Goal: Task Accomplishment & Management: Manage account settings

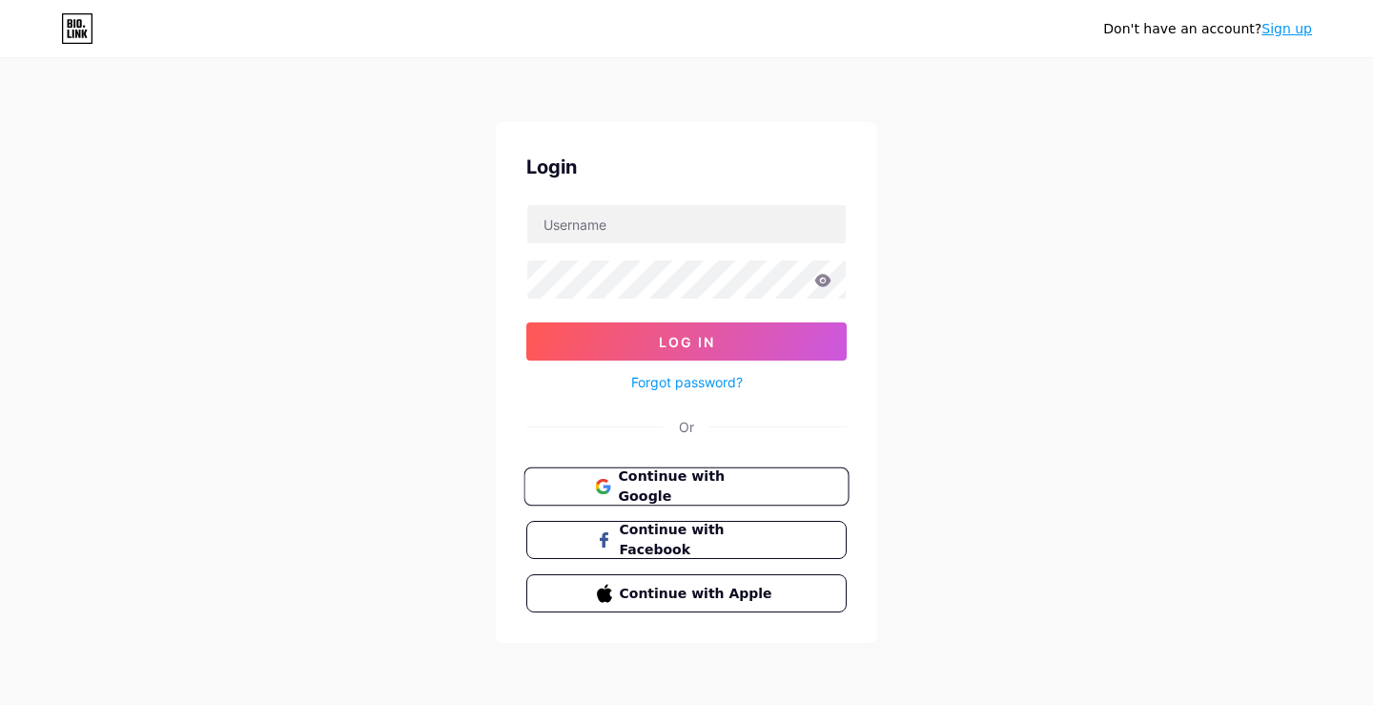
click at [650, 488] on span "Continue with Google" at bounding box center [697, 486] width 159 height 41
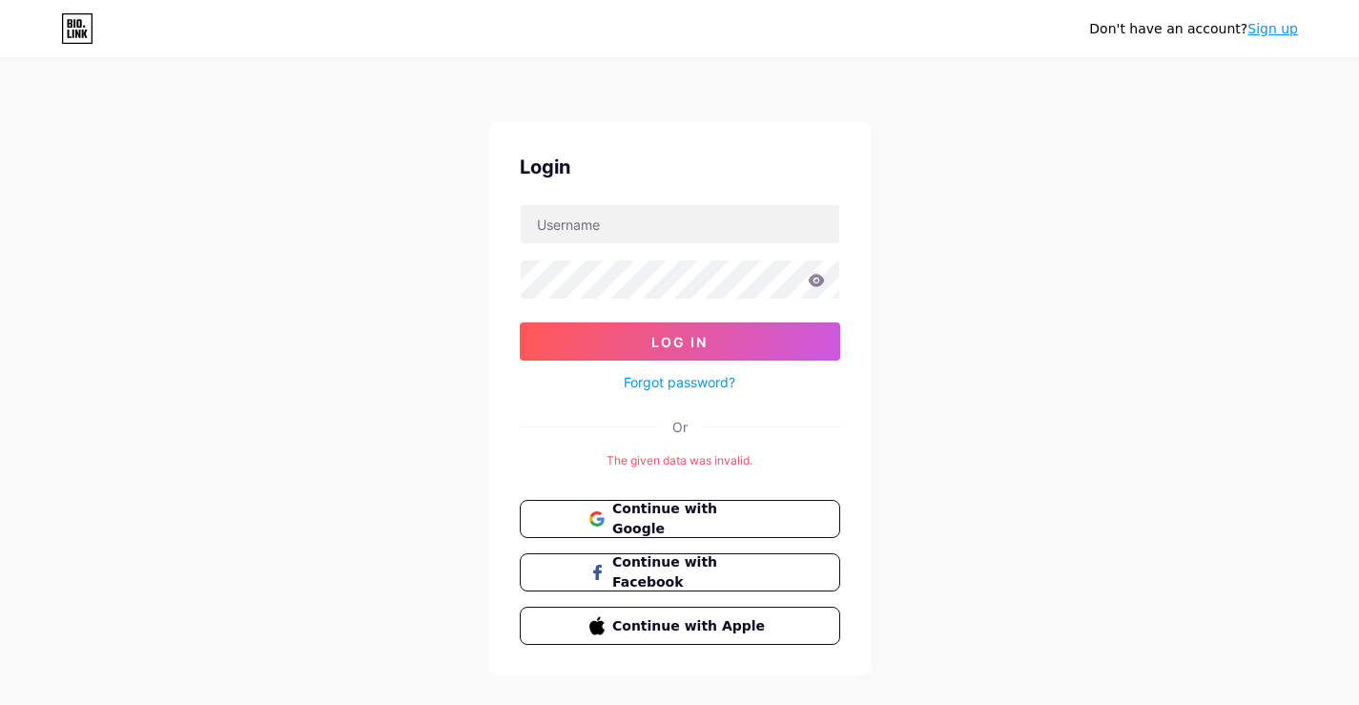
click at [620, 243] on div at bounding box center [680, 224] width 320 height 40
click at [616, 213] on input "text" at bounding box center [680, 224] width 319 height 38
type input "mimaimohel"
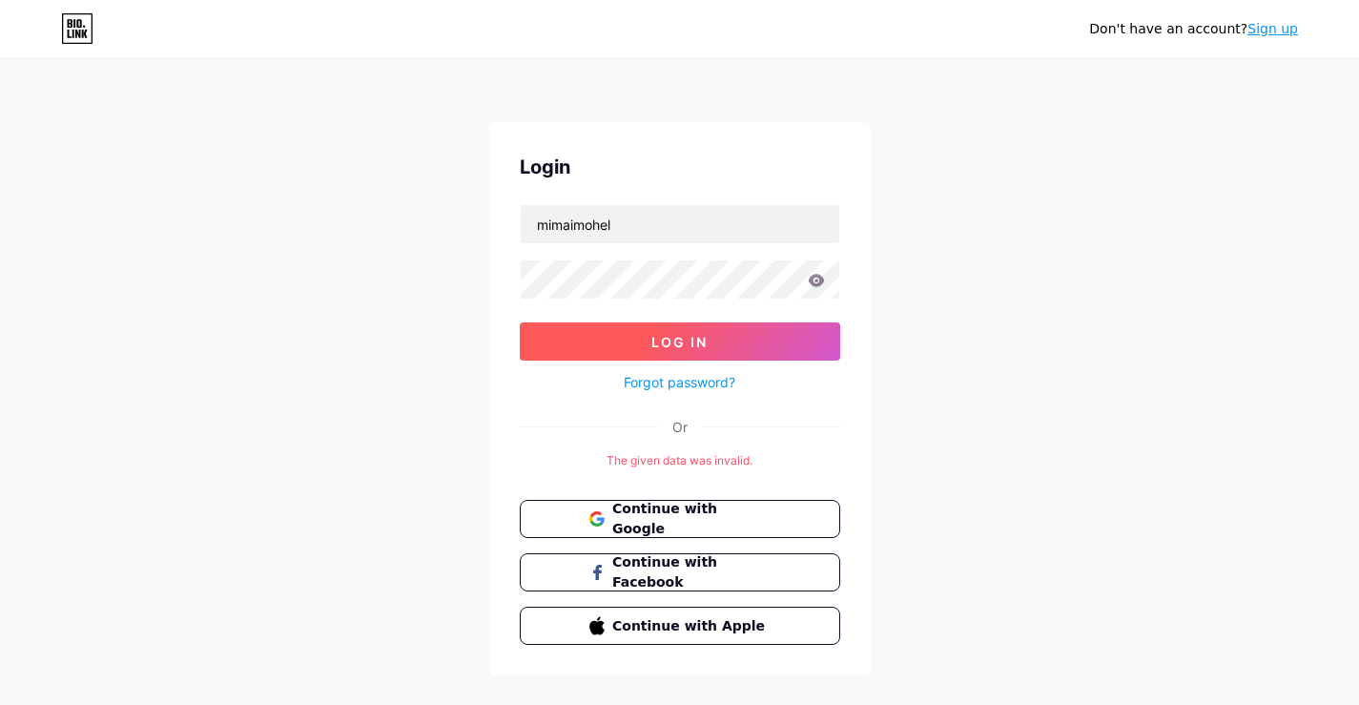
click at [693, 338] on span "Log In" at bounding box center [679, 342] width 56 height 16
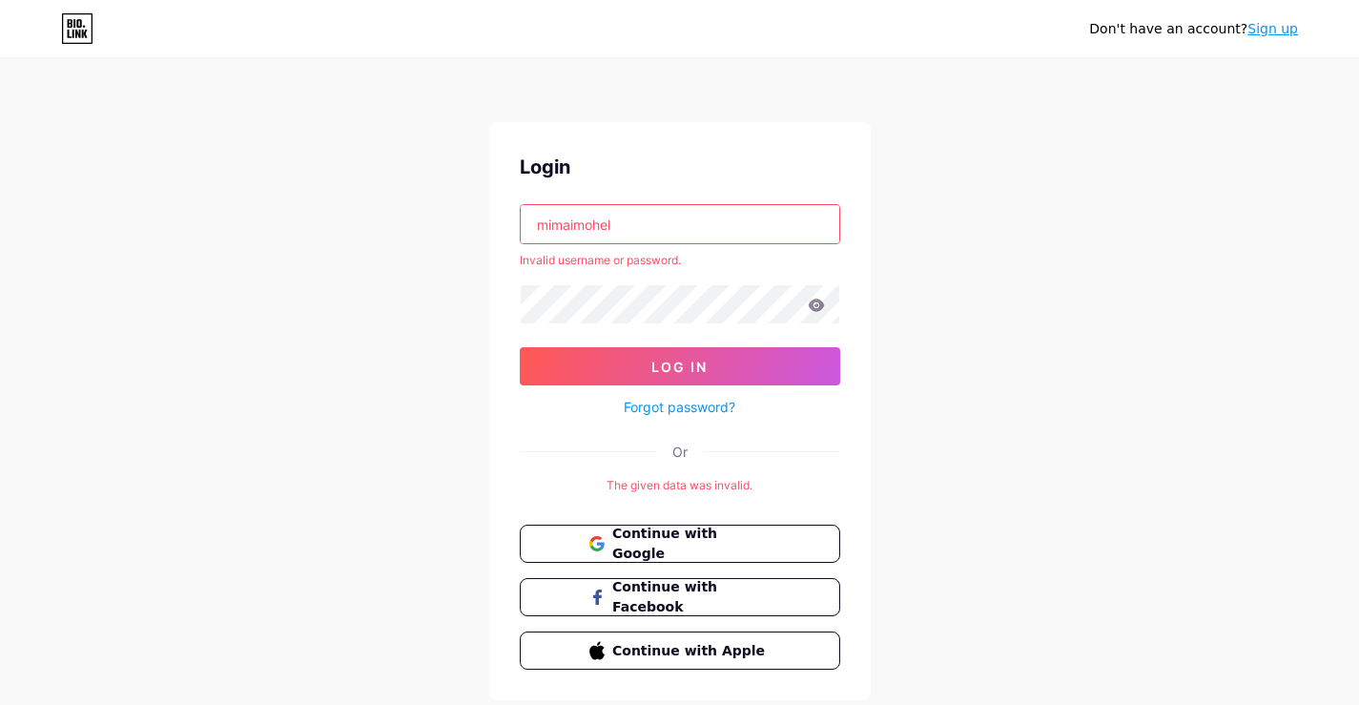
click at [664, 403] on link "Forgot password?" at bounding box center [680, 407] width 112 height 20
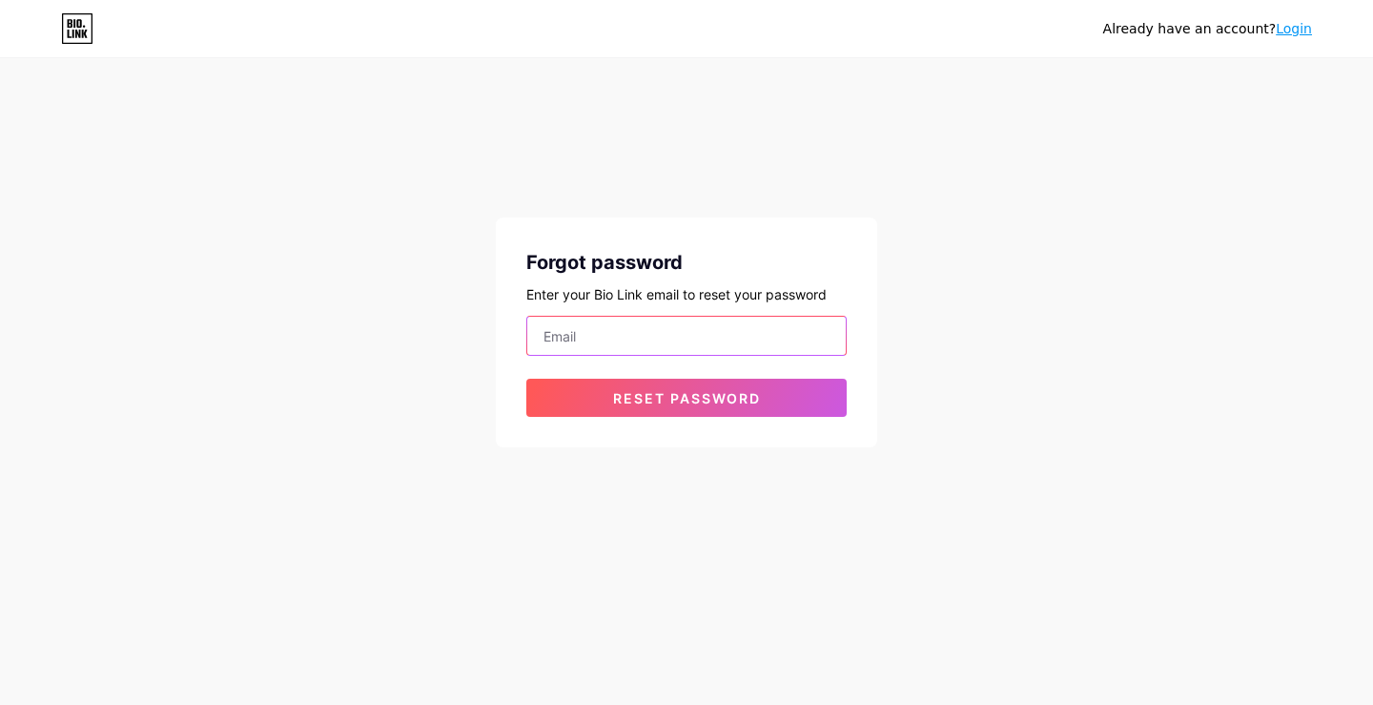
click at [599, 337] on input "email" at bounding box center [686, 336] width 319 height 38
paste input "[EMAIL_ADDRESS][DOMAIN_NAME]"
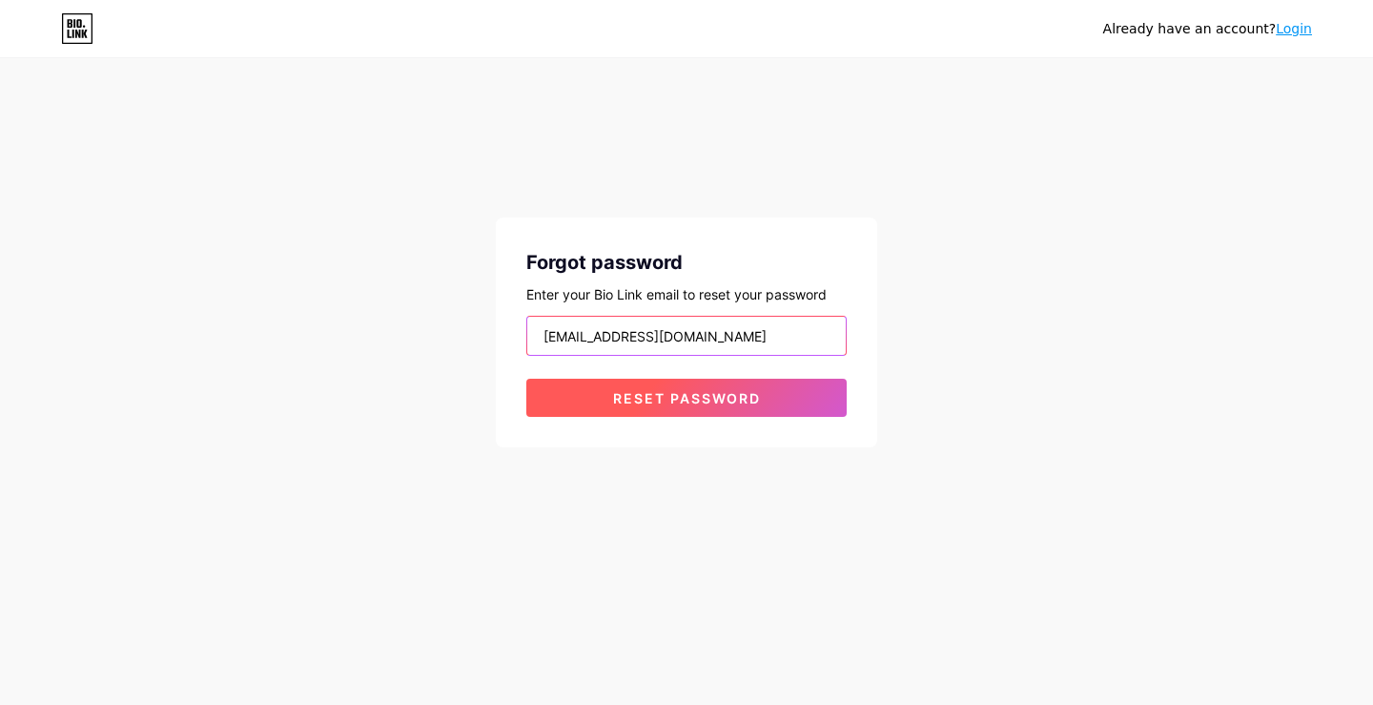
type input "[EMAIL_ADDRESS][DOMAIN_NAME]"
click at [667, 403] on span "Reset password" at bounding box center [687, 398] width 148 height 16
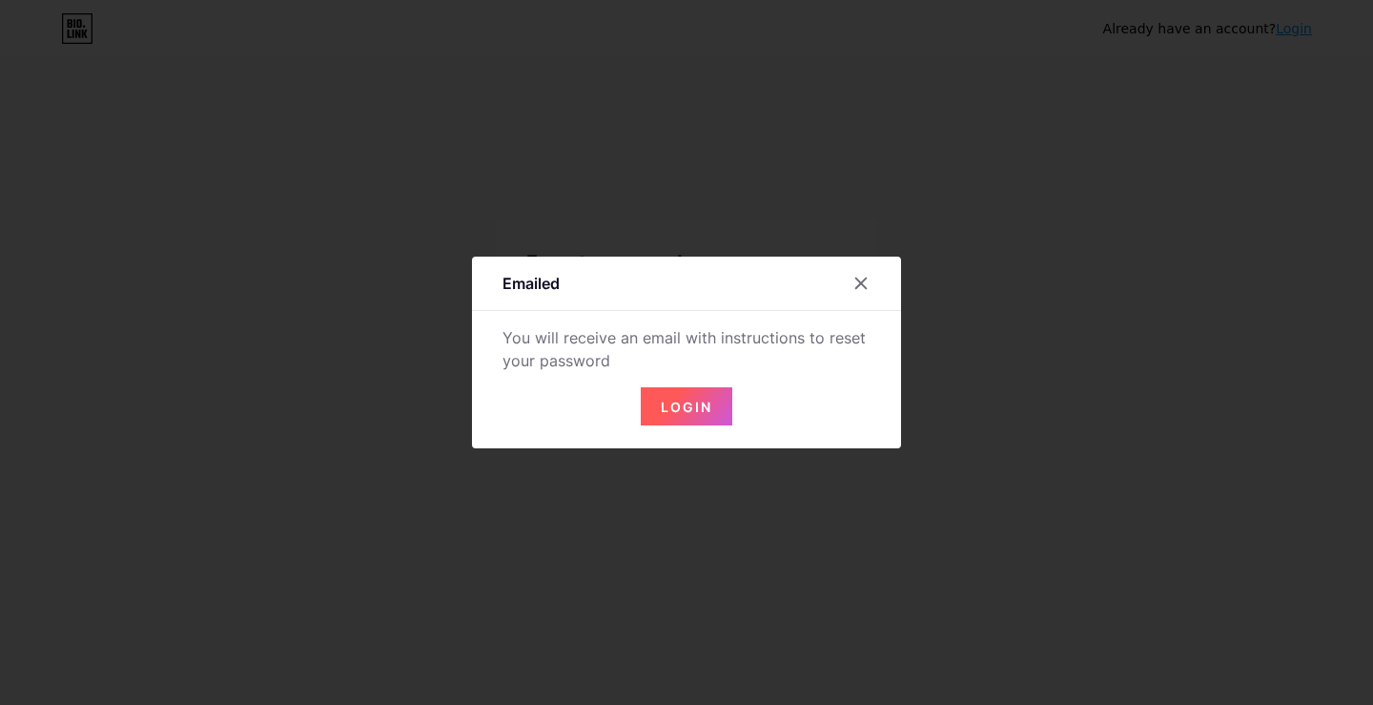
click at [702, 400] on span "Login" at bounding box center [686, 407] width 51 height 16
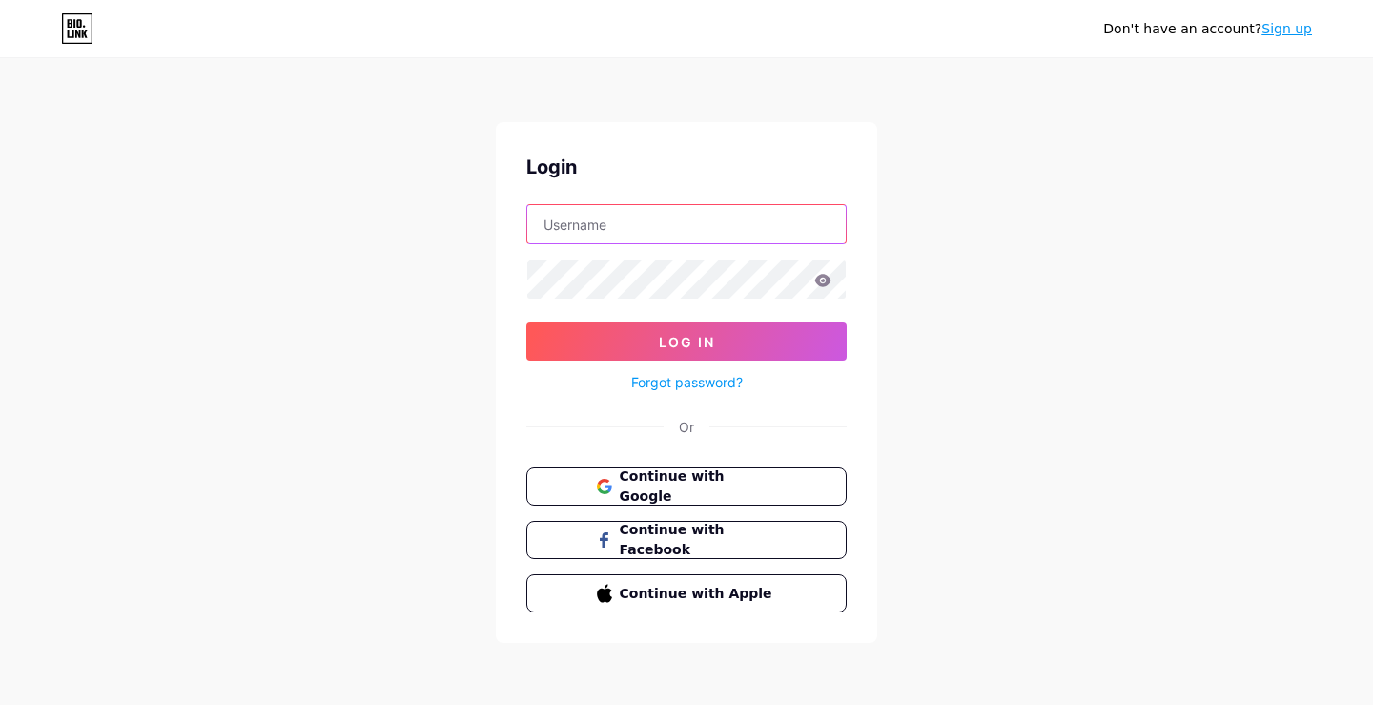
type input "mimaimohel"
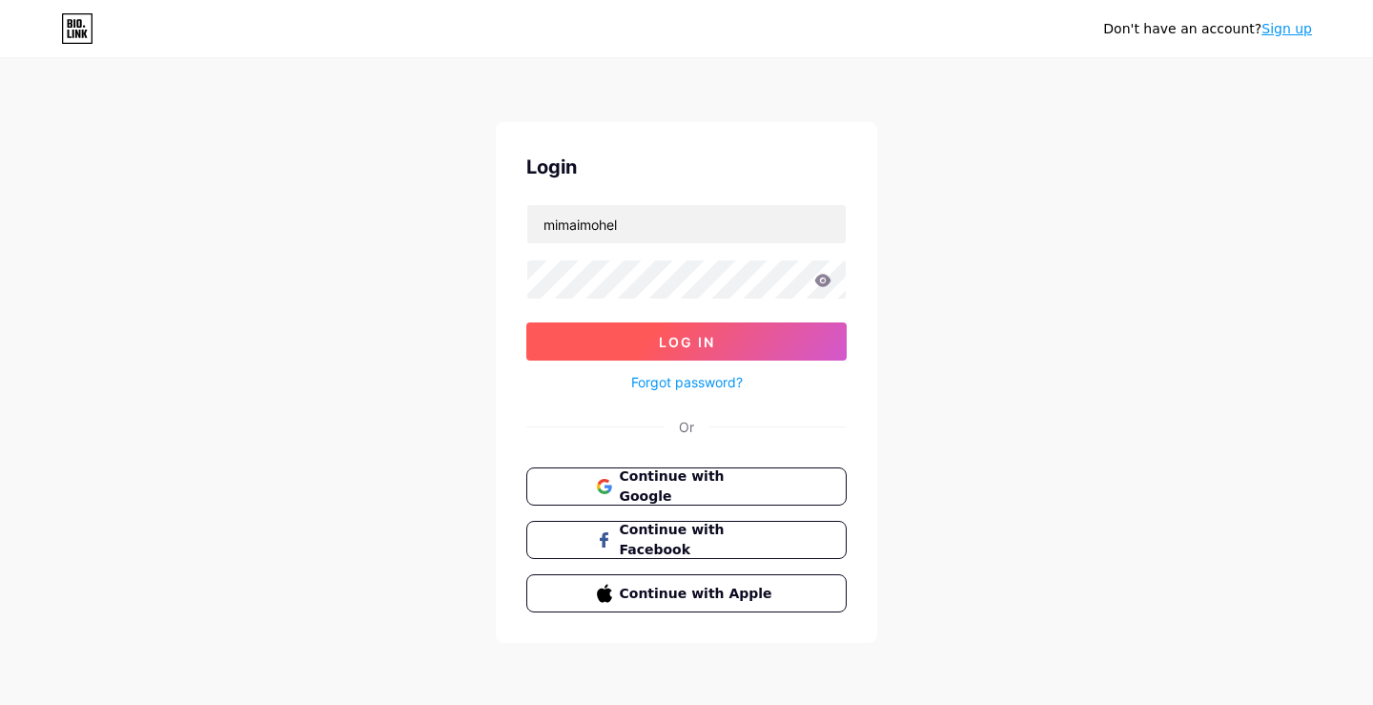
click at [730, 332] on button "Log In" at bounding box center [686, 341] width 320 height 38
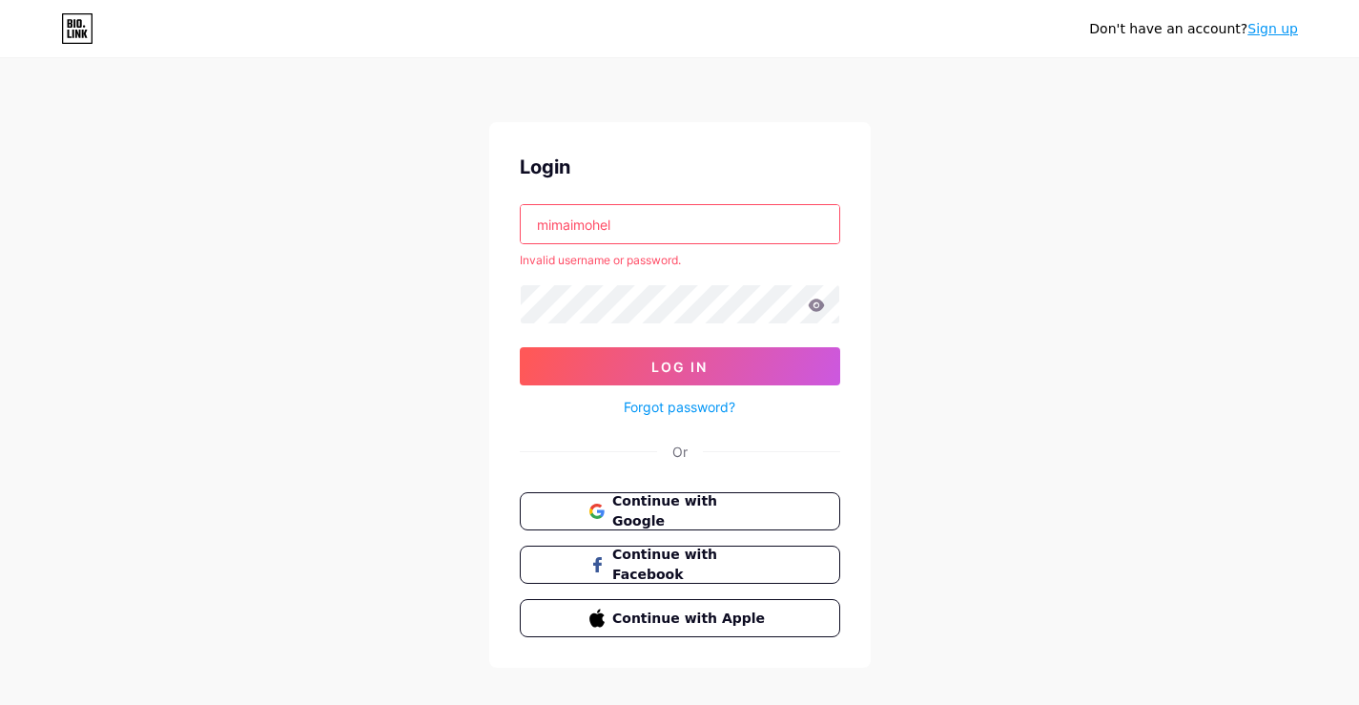
click at [998, 307] on div "Don't have an account? Sign up Login mimaimohel Invalid username or password. L…" at bounding box center [679, 364] width 1359 height 729
click at [688, 229] on input "mimaimohel" at bounding box center [680, 224] width 319 height 38
click at [563, 230] on input "mimaimohel" at bounding box center [680, 224] width 319 height 38
click at [563, 229] on input "mimaimohel" at bounding box center [680, 224] width 319 height 38
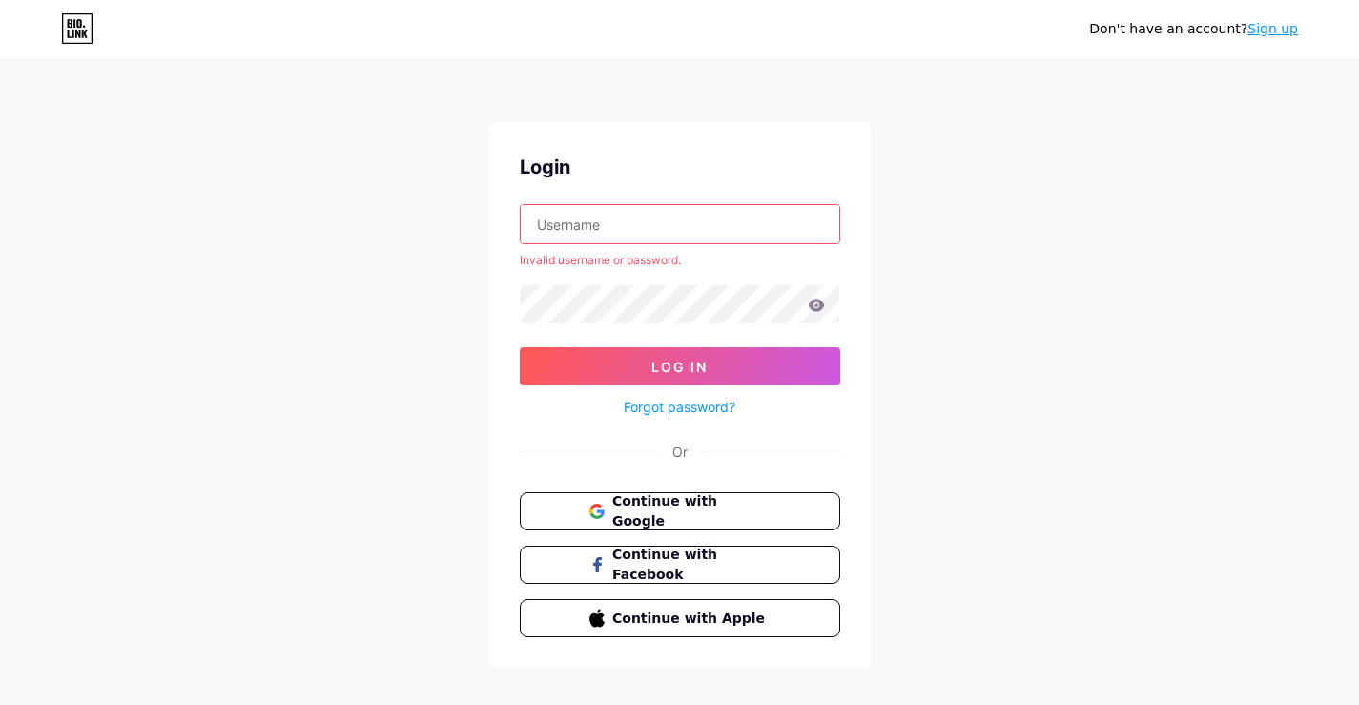
paste input "mimaimohel"
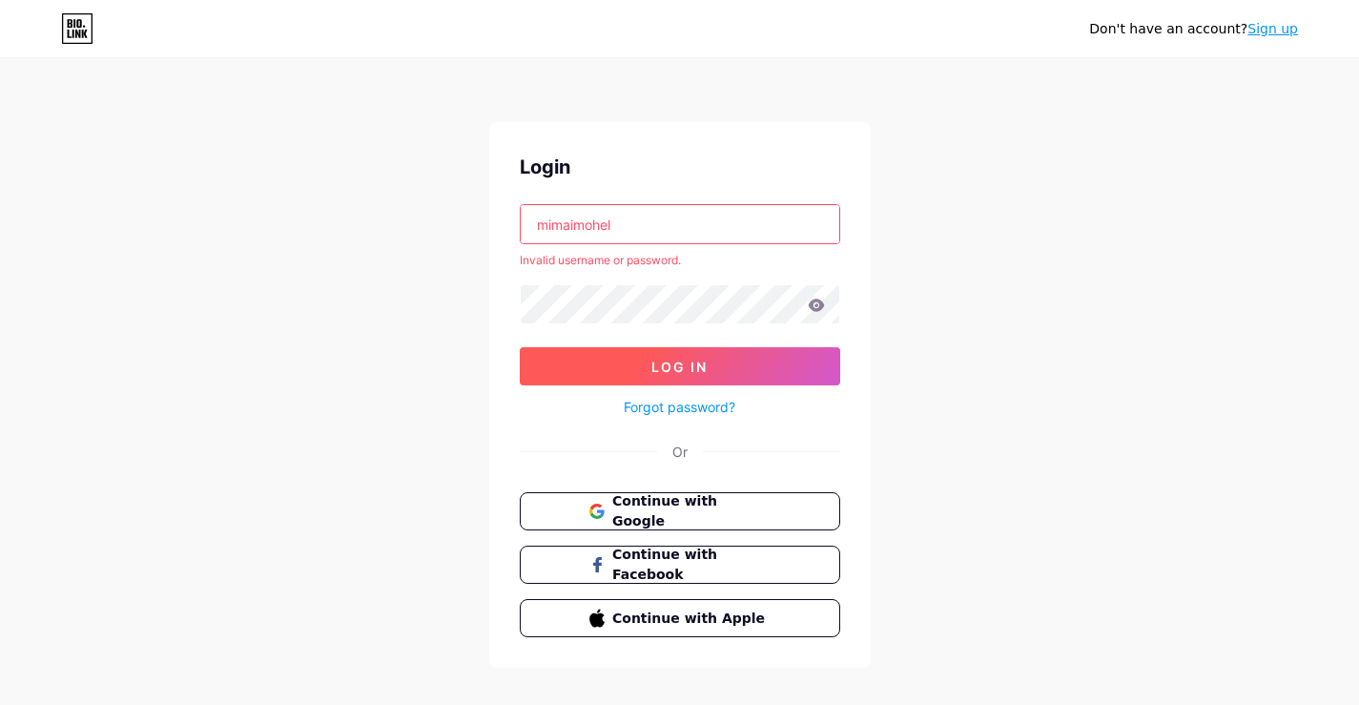
type input "mimaimohel"
click at [603, 371] on button "Log In" at bounding box center [680, 366] width 320 height 38
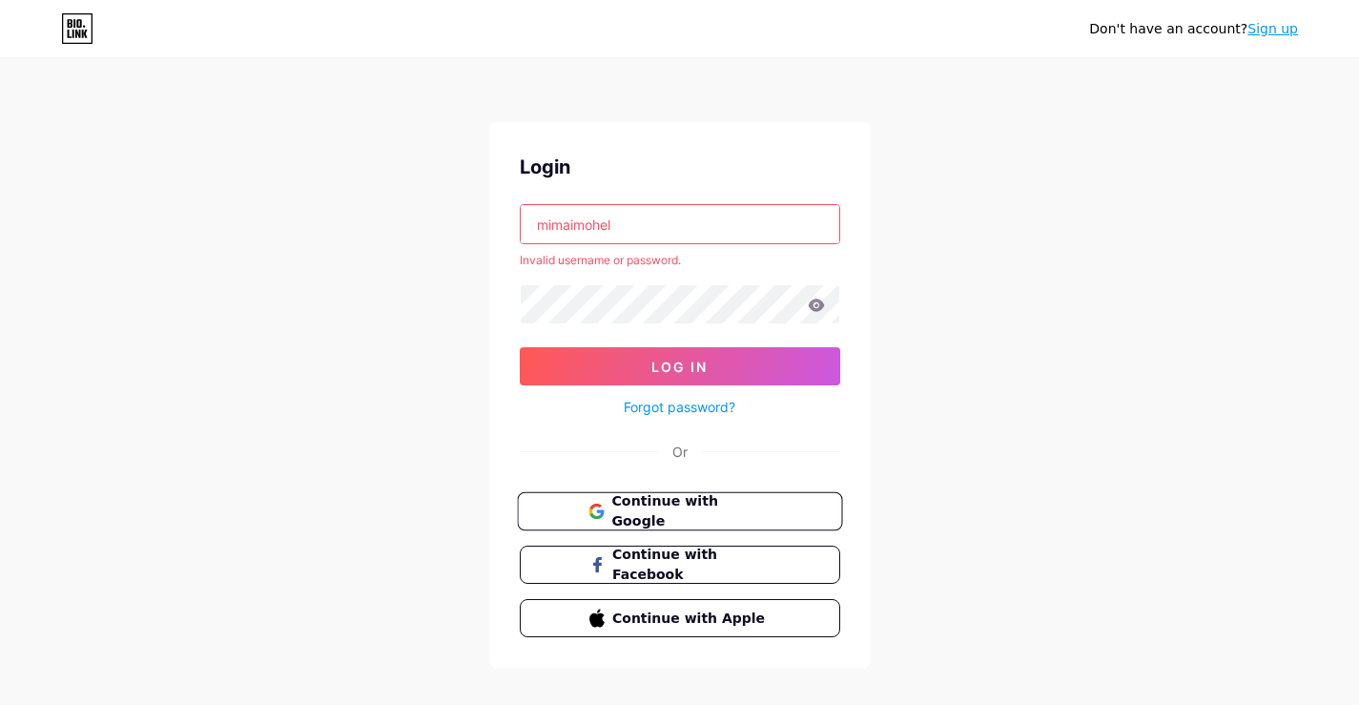
click at [647, 523] on button "Continue with Google" at bounding box center [679, 511] width 325 height 39
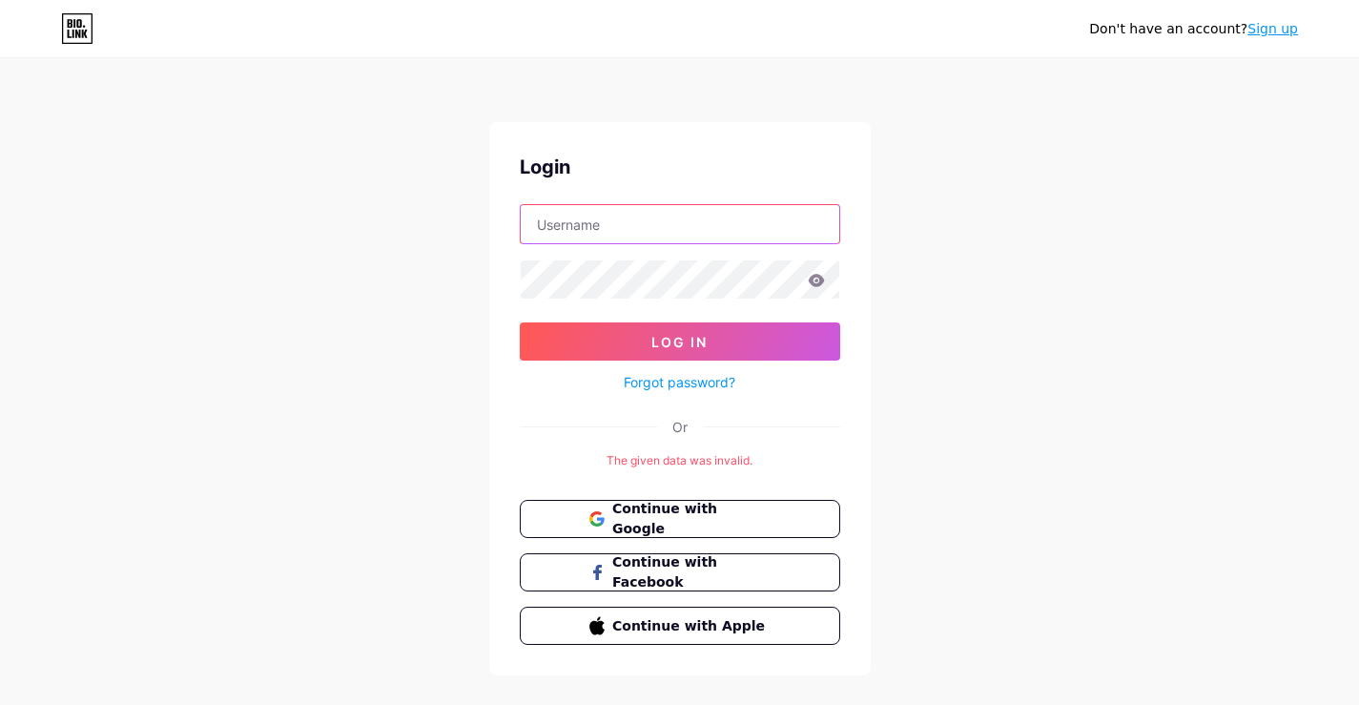
type input "mimaimohel"
click at [648, 382] on link "Forgot password?" at bounding box center [680, 382] width 112 height 20
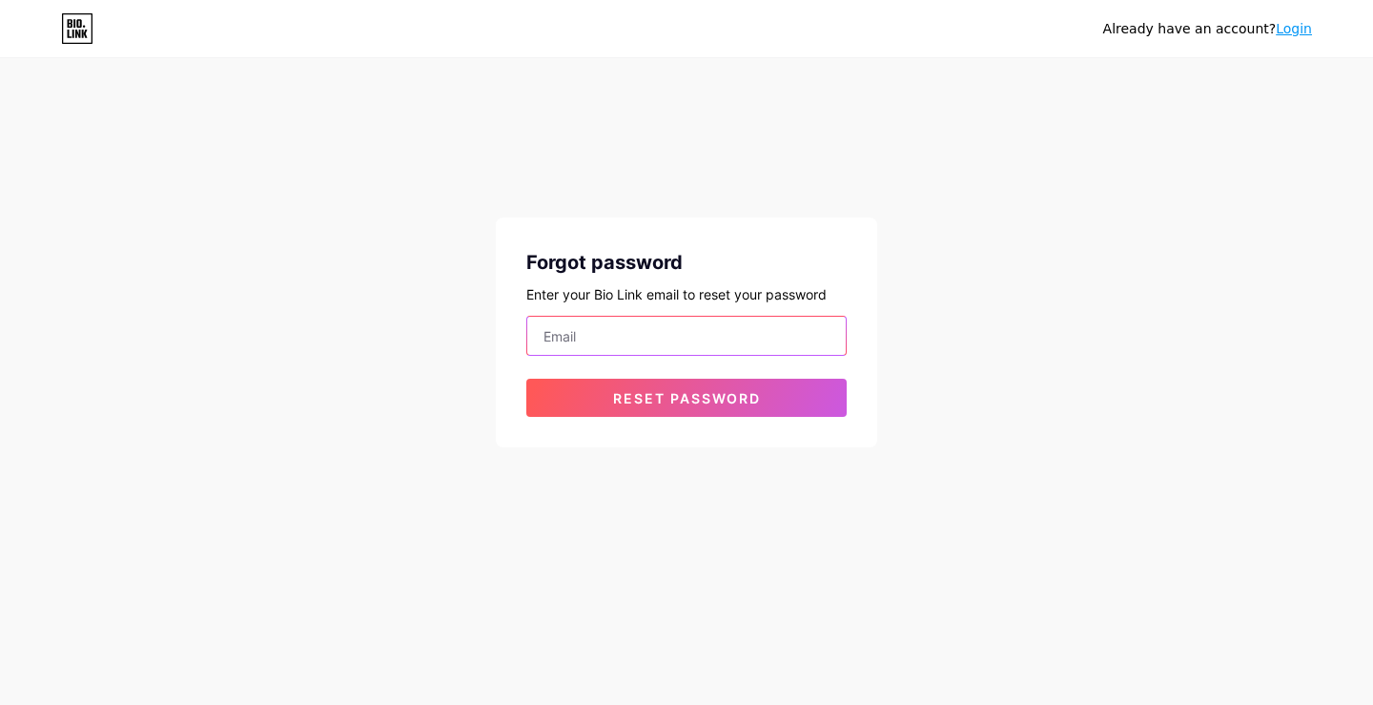
click at [666, 344] on input "email" at bounding box center [686, 336] width 319 height 38
paste input "[EMAIL_ADDRESS][DOMAIN_NAME]"
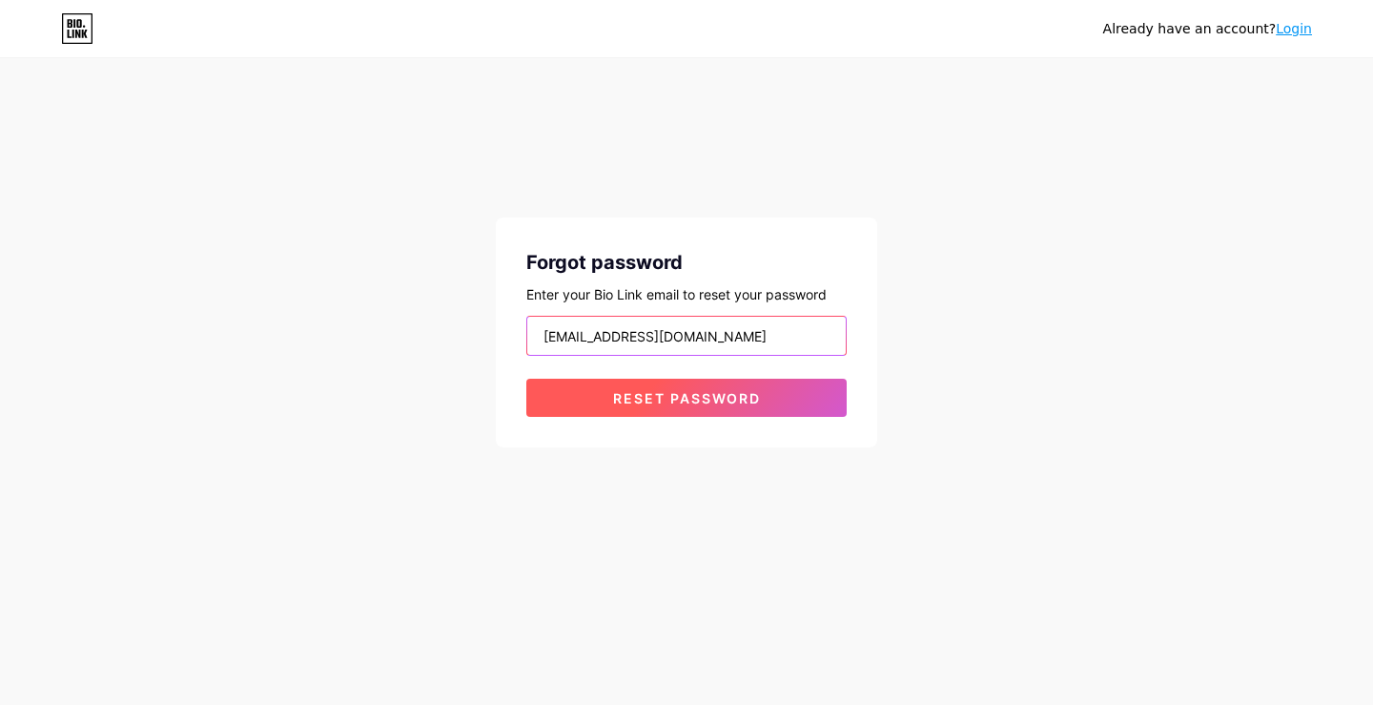
type input "[EMAIL_ADDRESS][DOMAIN_NAME]"
click at [651, 397] on span "Reset password" at bounding box center [687, 398] width 148 height 16
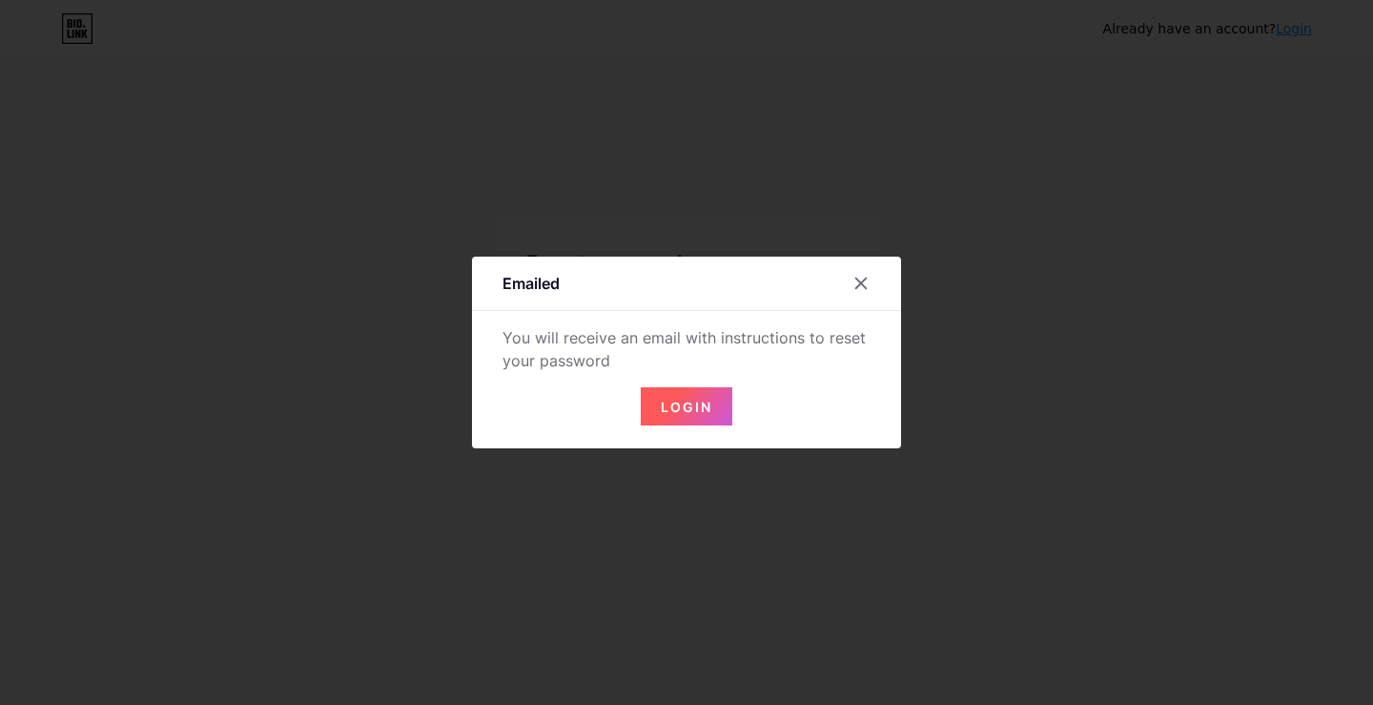
click at [679, 406] on span "Login" at bounding box center [686, 407] width 51 height 16
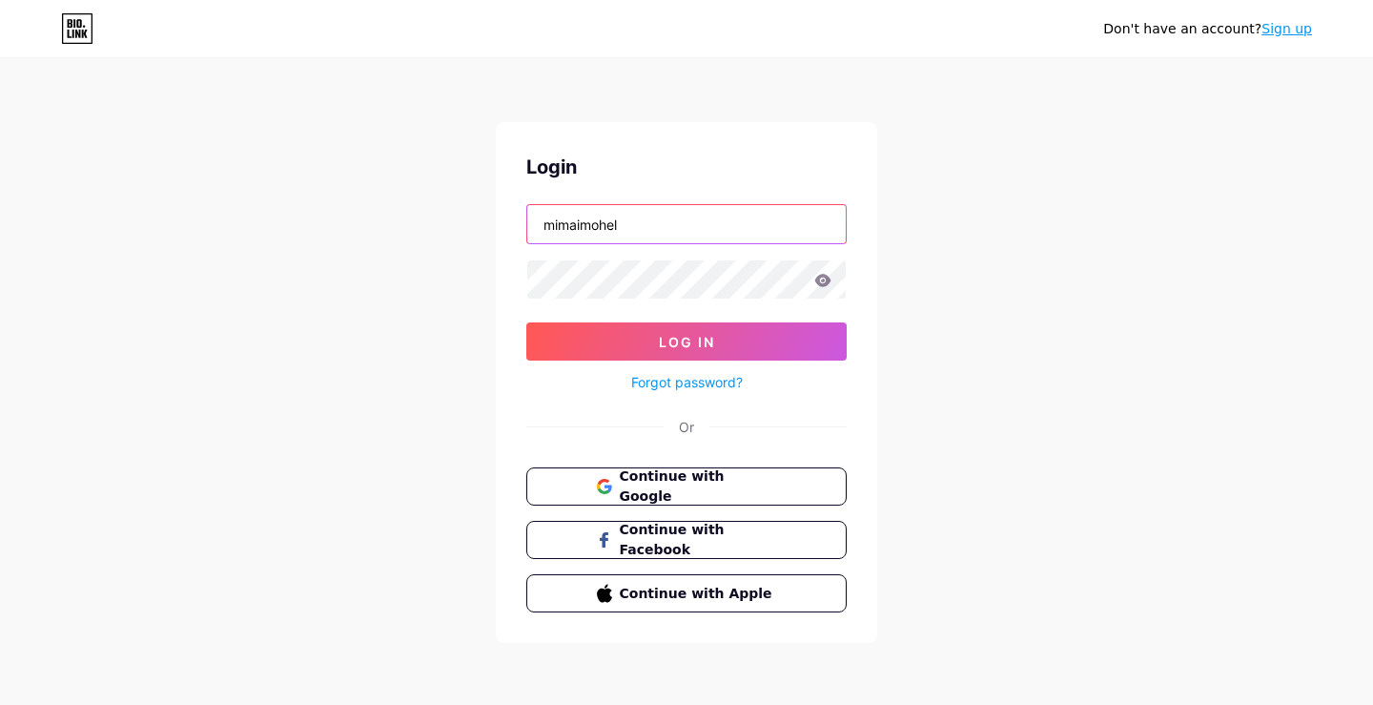
click at [658, 220] on input "mimaimohel" at bounding box center [686, 224] width 319 height 38
paste input "amimoh"
type input "miamimoh"
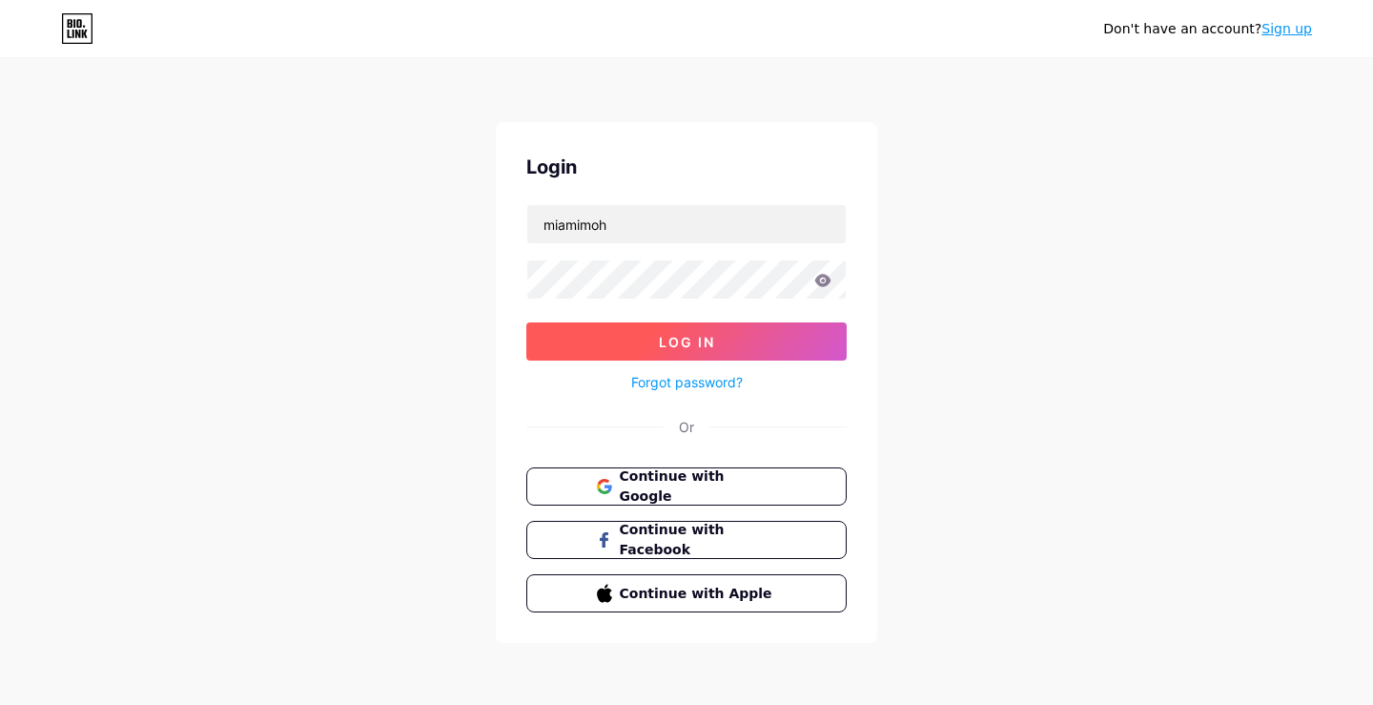
click at [638, 346] on button "Log In" at bounding box center [686, 341] width 320 height 38
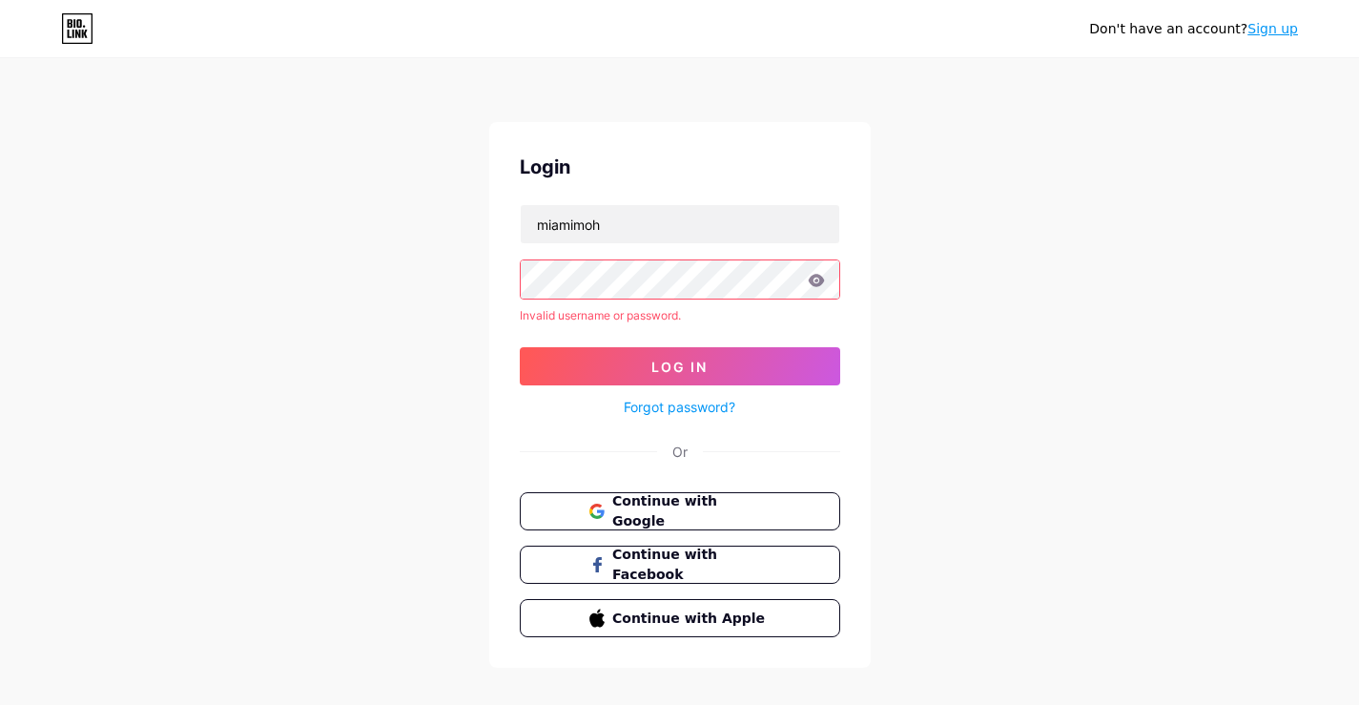
click at [816, 282] on icon at bounding box center [816, 280] width 17 height 13
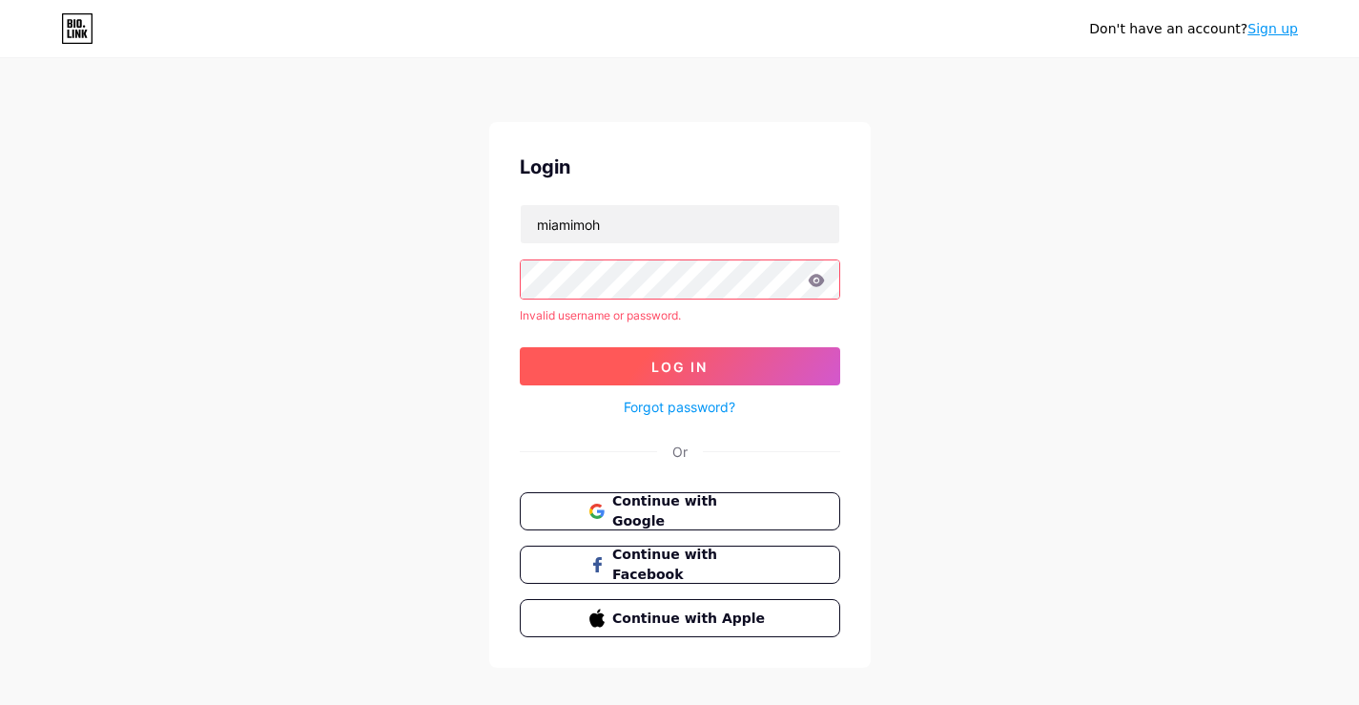
click at [560, 372] on button "Log In" at bounding box center [680, 366] width 320 height 38
